Goal: Task Accomplishment & Management: Manage account settings

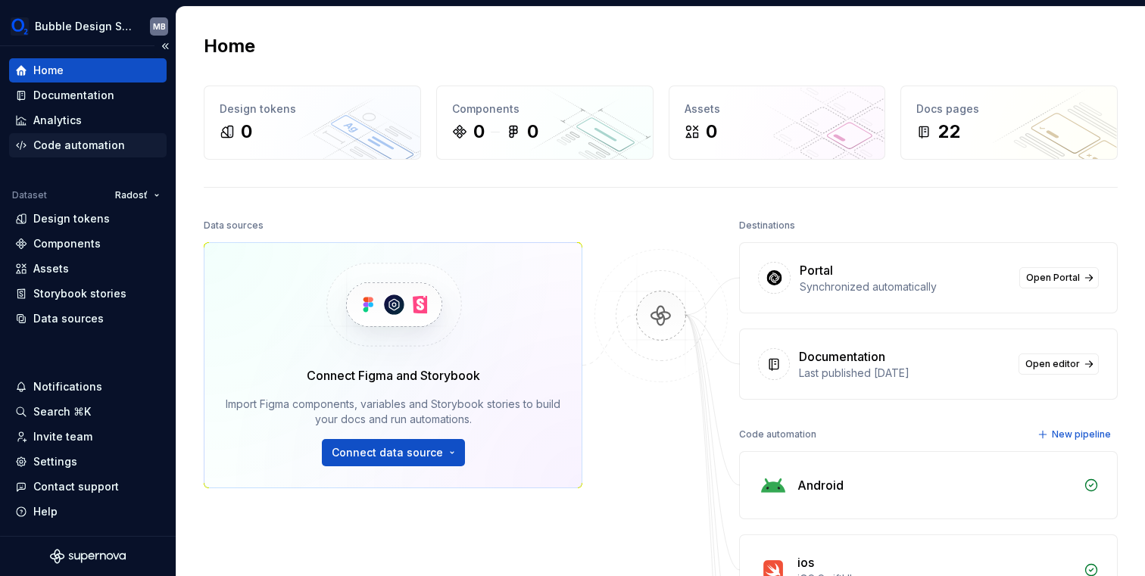
click at [76, 143] on div "Code automation" at bounding box center [79, 145] width 92 height 15
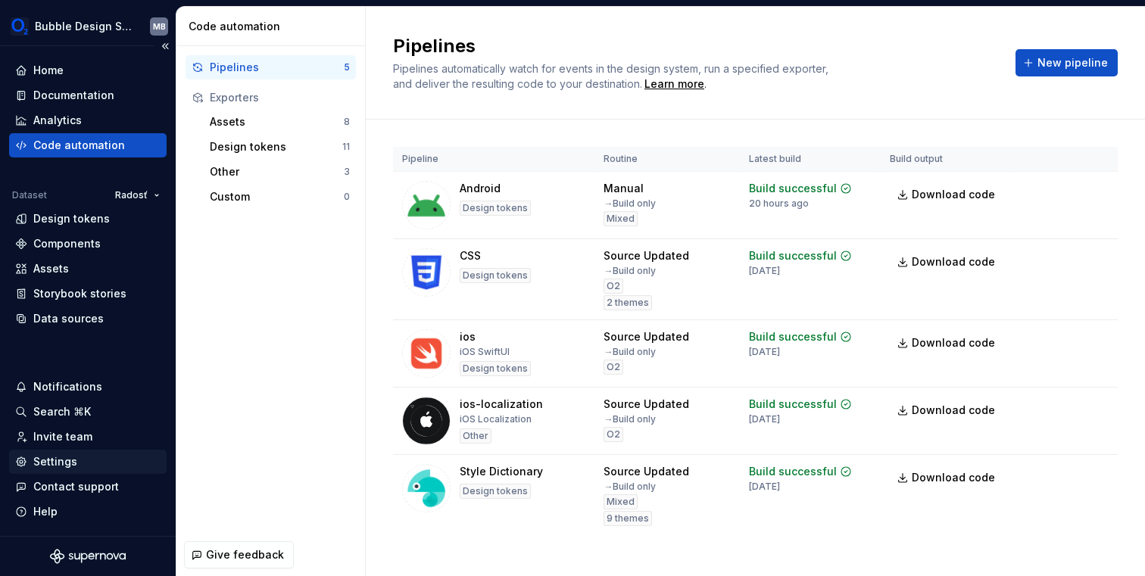
click at [86, 466] on div "Settings" at bounding box center [87, 461] width 145 height 15
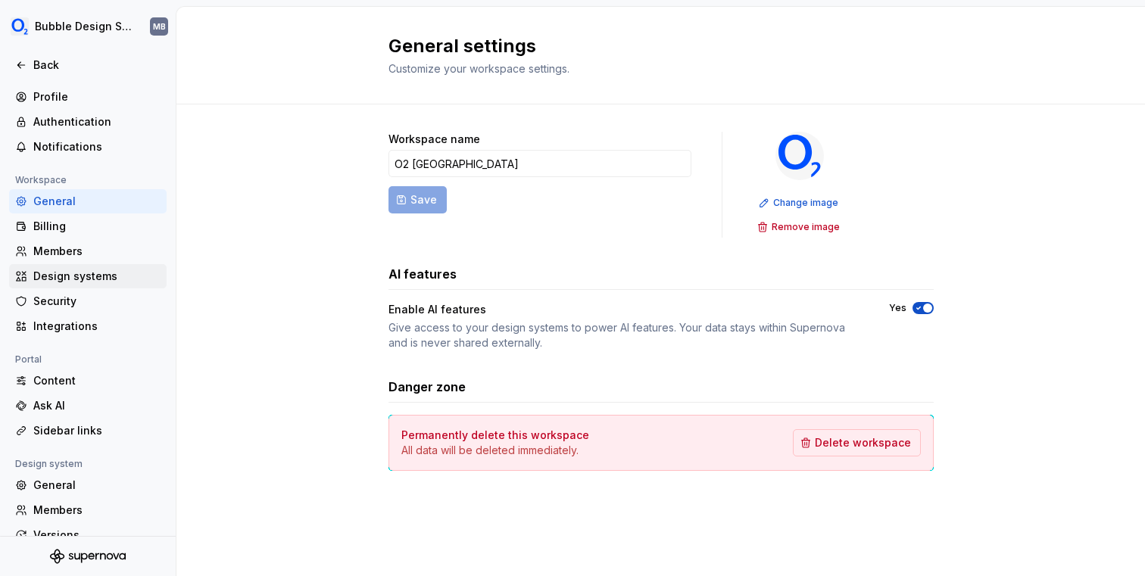
scroll to position [91, 0]
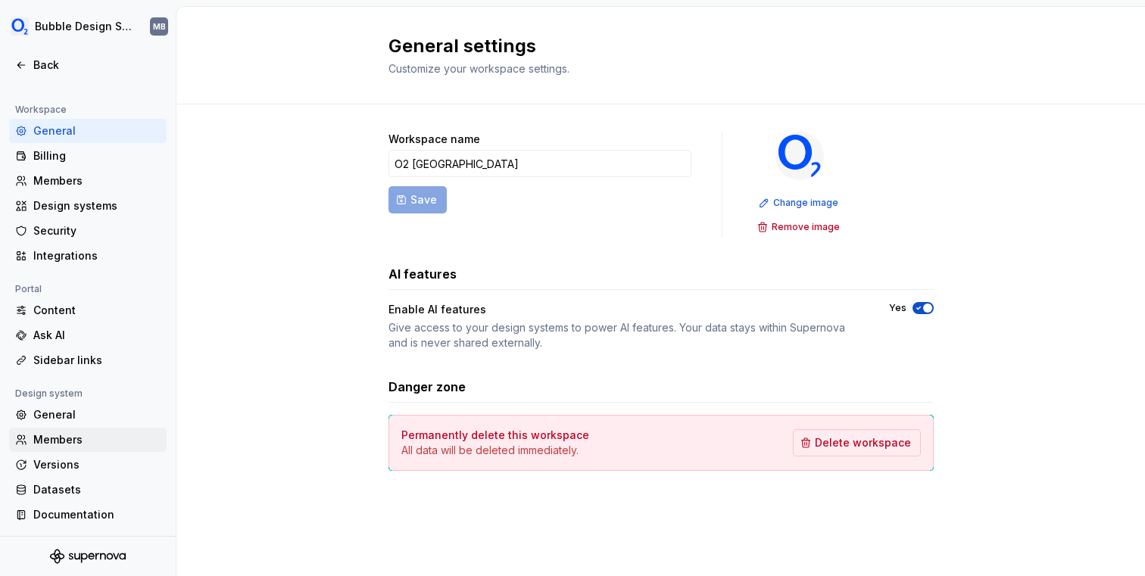
click at [74, 429] on div "Members" at bounding box center [88, 440] width 158 height 24
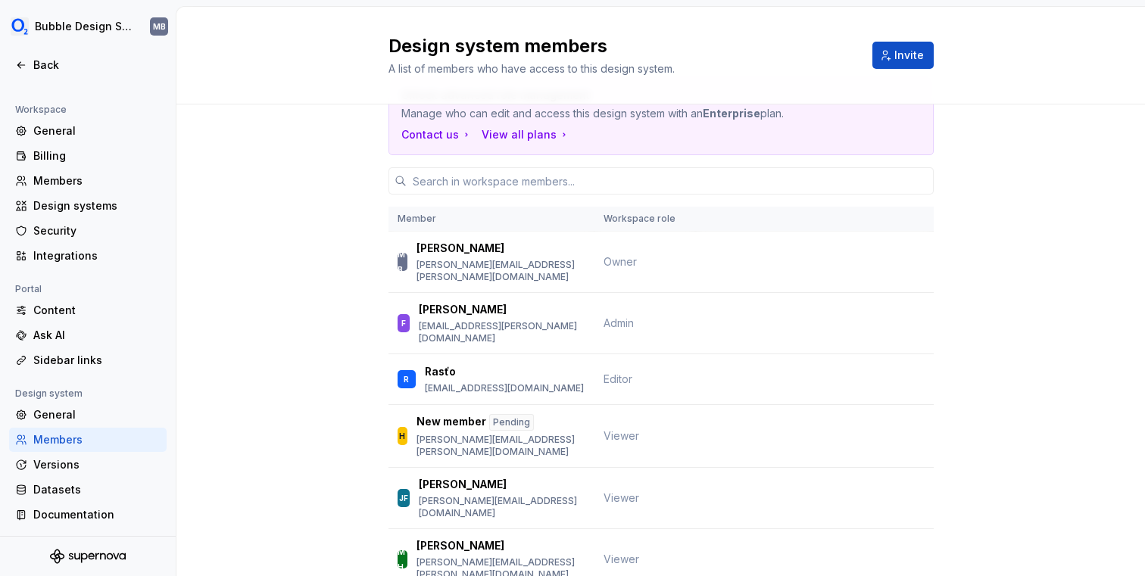
scroll to position [90, 0]
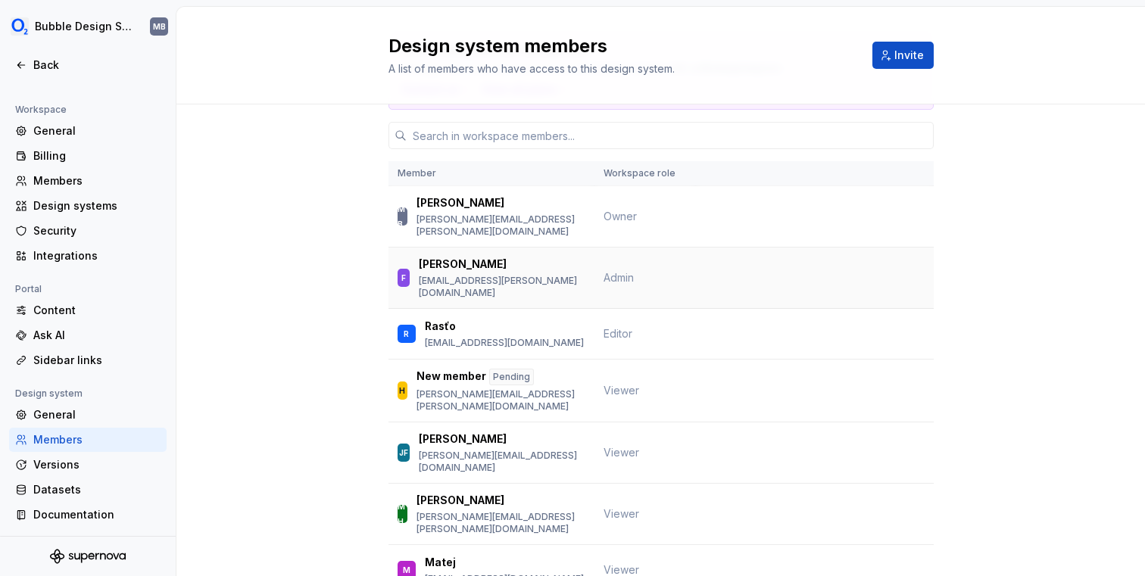
click at [877, 261] on td at bounding box center [815, 278] width 238 height 61
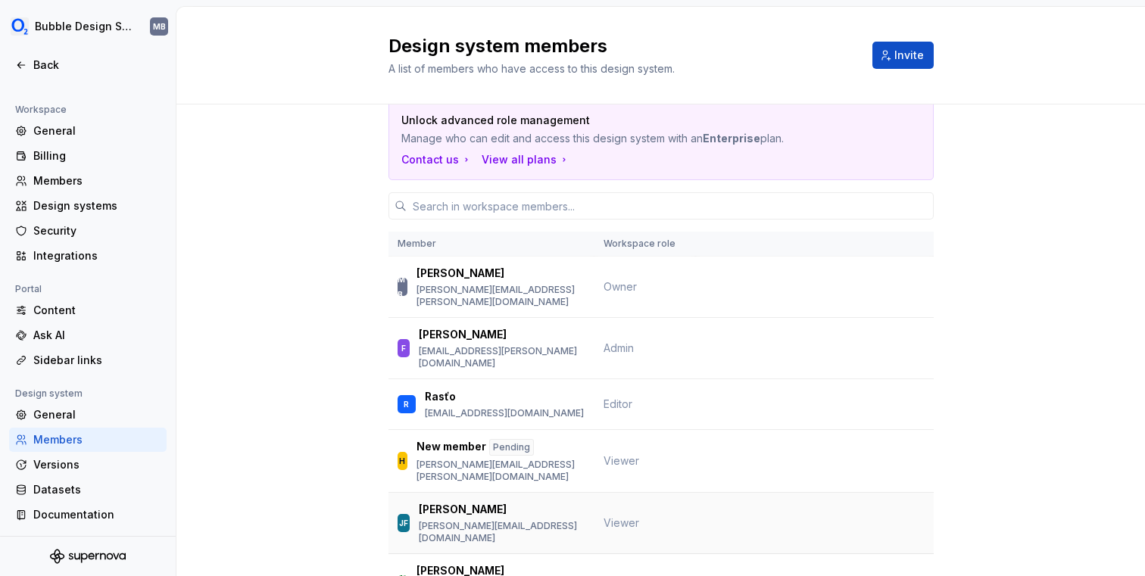
scroll to position [0, 0]
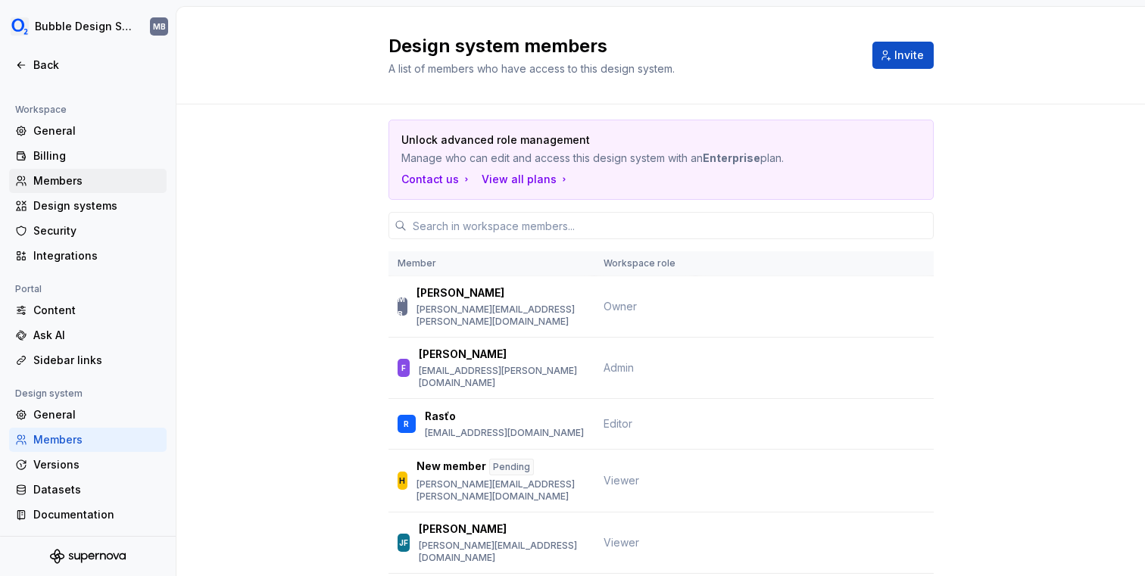
click at [87, 172] on div "Members" at bounding box center [88, 181] width 158 height 24
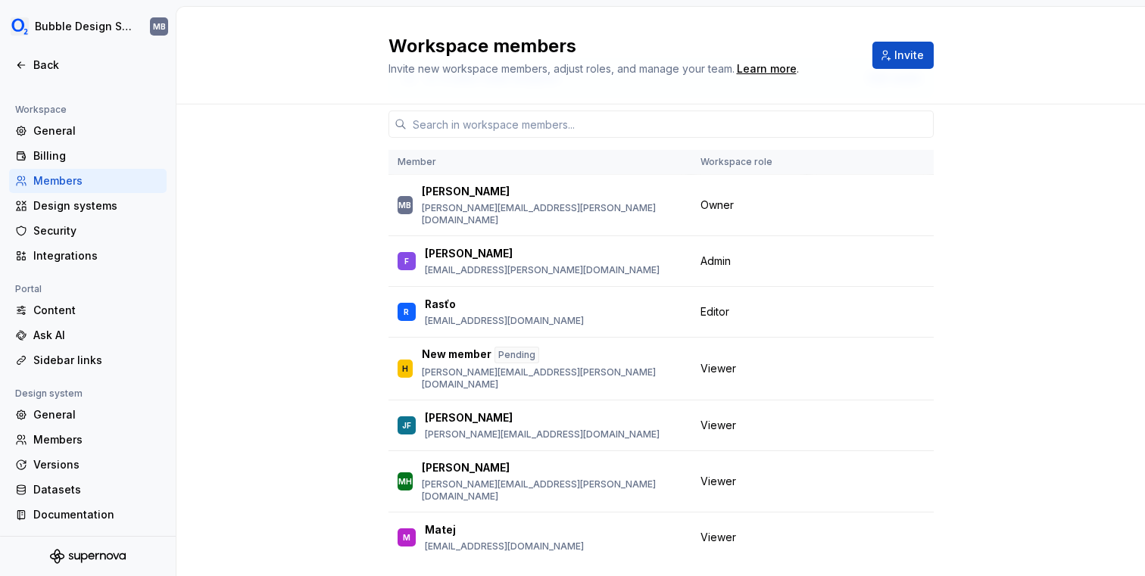
scroll to position [60, 0]
click at [881, 250] on button "Change role" at bounding box center [856, 260] width 81 height 21
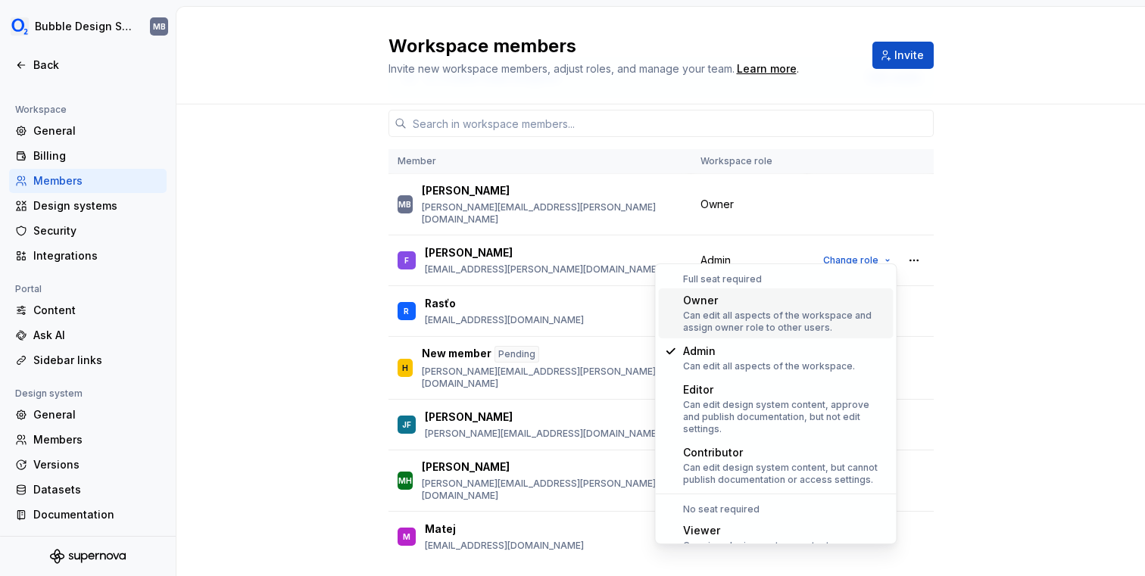
click at [1006, 215] on div "3 / 3 editor seats assigned Edit seats Member Workspace role MB Martin Babic ma…" at bounding box center [660, 329] width 969 height 569
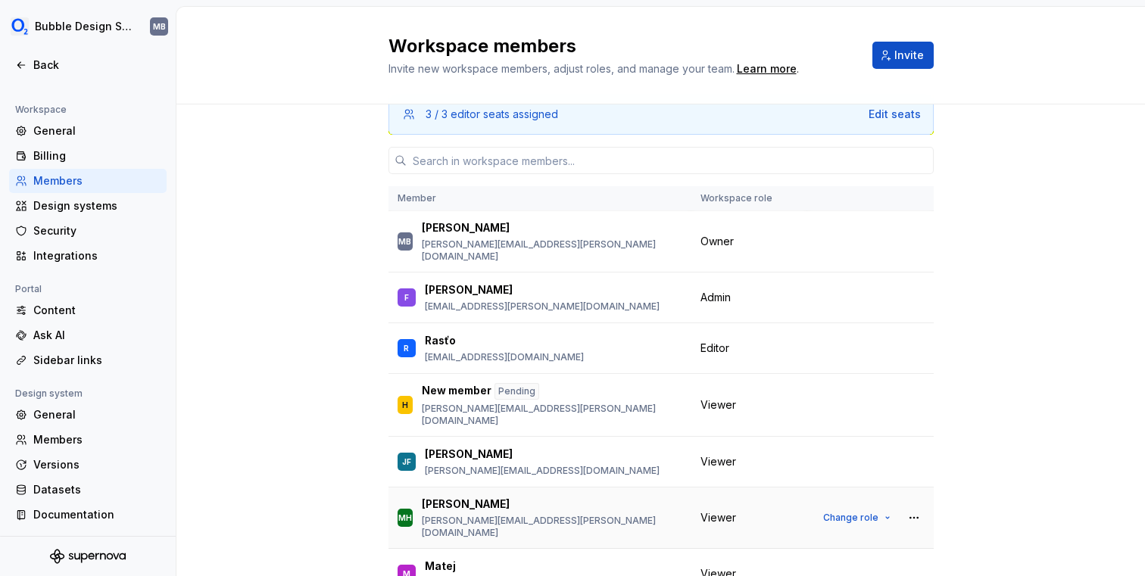
scroll to position [0, 0]
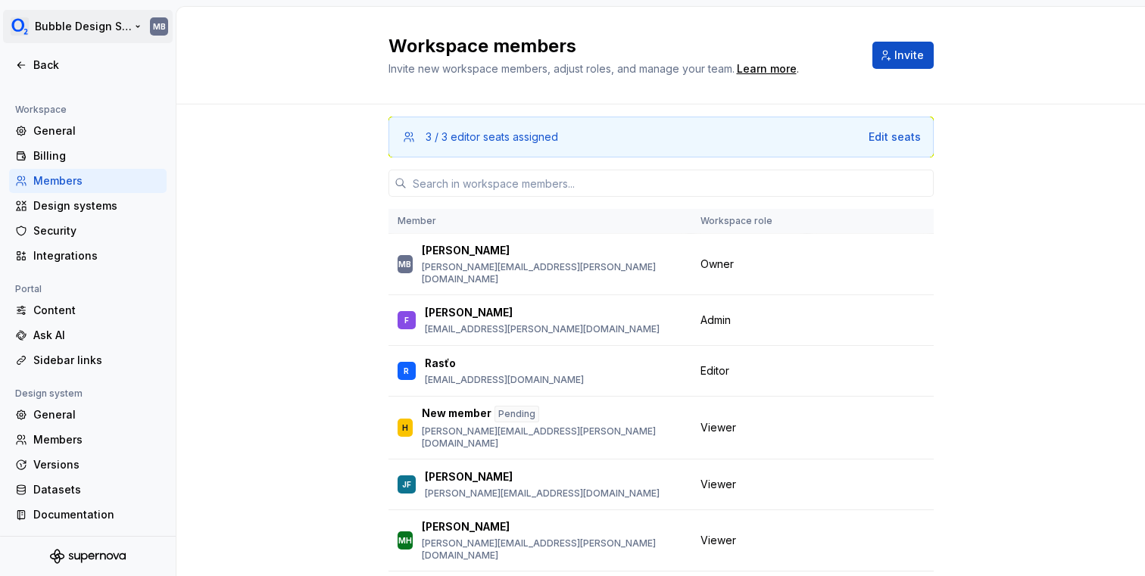
click at [51, 30] on html "Bubble Design System MB Back Account Profile Authentication Notifications Works…" at bounding box center [572, 288] width 1145 height 576
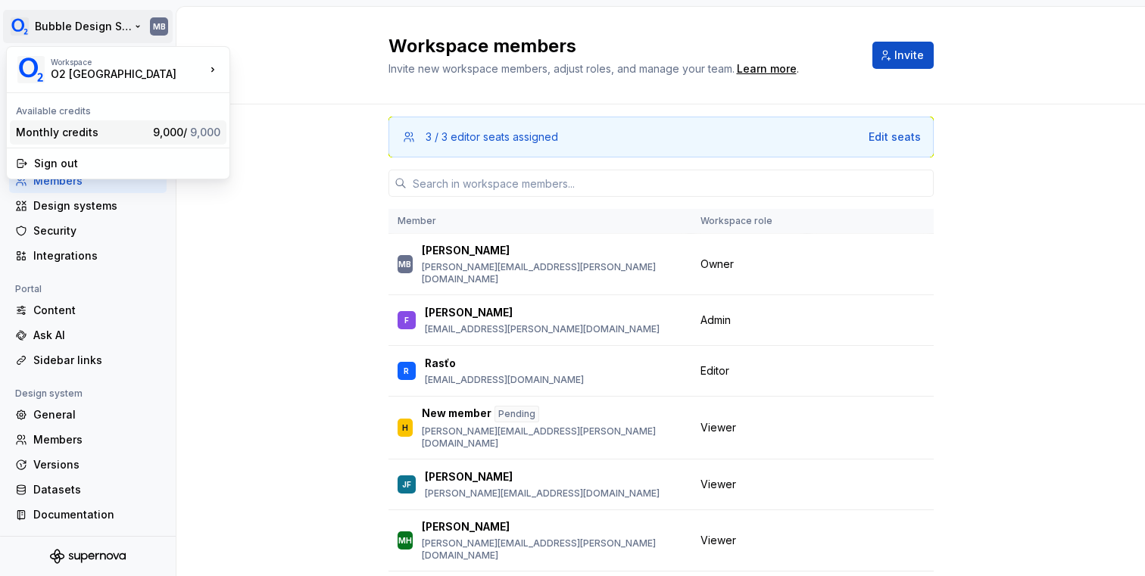
click at [95, 129] on div "Monthly credits" at bounding box center [81, 132] width 131 height 15
